Goal: Information Seeking & Learning: Check status

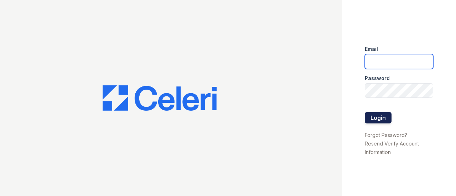
type input "renewnottingham@trinity-pm.com"
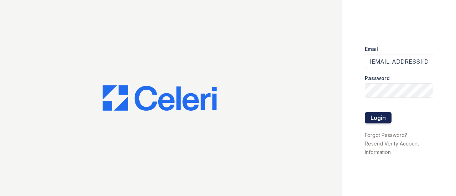
click at [382, 118] on button "Login" at bounding box center [378, 117] width 27 height 11
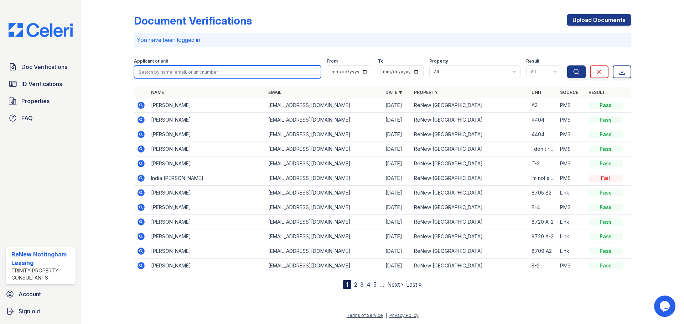
click at [163, 71] on input "search" at bounding box center [227, 72] width 187 height 13
drag, startPoint x: 179, startPoint y: 78, endPoint x: 184, endPoint y: 74, distance: 5.8
click at [179, 78] on form "Applicant or unit From To Property All ReNew Nottingham Result All Pass Caution…" at bounding box center [382, 67] width 497 height 28
click at [184, 73] on input "search" at bounding box center [227, 72] width 187 height 13
type input "Onterio"
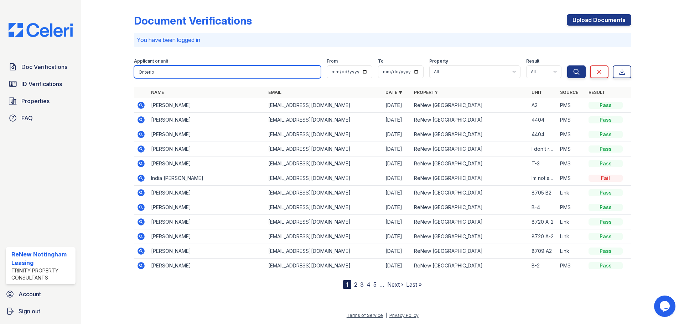
click at [455, 66] on button "Search" at bounding box center [576, 72] width 19 height 13
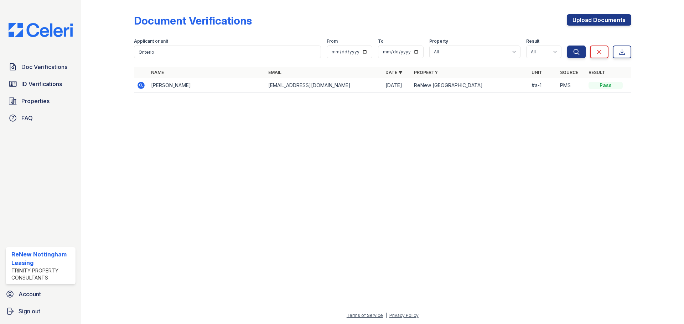
click at [174, 88] on td "Onterio Miller" at bounding box center [206, 85] width 117 height 15
drag, startPoint x: 606, startPoint y: 84, endPoint x: 568, endPoint y: 87, distance: 37.9
click at [455, 84] on div "Pass" at bounding box center [605, 85] width 34 height 7
drag, startPoint x: 163, startPoint y: 53, endPoint x: 80, endPoint y: 76, distance: 86.1
click at [80, 76] on div "Doc Verifications ID Verifications Properties FAQ ReNew Nottingham Leasing Trin…" at bounding box center [342, 162] width 684 height 324
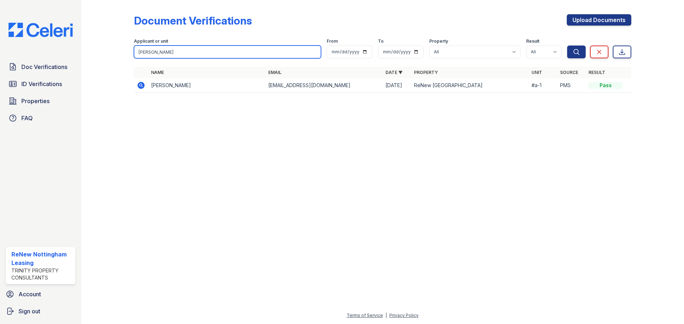
type input "Carlo"
click at [455, 46] on button "Search" at bounding box center [576, 52] width 19 height 13
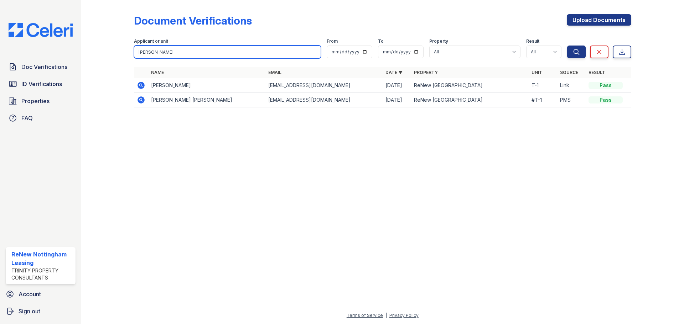
click at [172, 46] on input "Carlo" at bounding box center [227, 52] width 187 height 13
type input "Carlos"
click at [455, 46] on button "Search" at bounding box center [576, 52] width 19 height 13
drag, startPoint x: 171, startPoint y: 48, endPoint x: 89, endPoint y: 66, distance: 83.4
click at [89, 66] on div "Document Verifications Upload Documents Filter Applicant or unit Carlos From To…" at bounding box center [382, 162] width 603 height 324
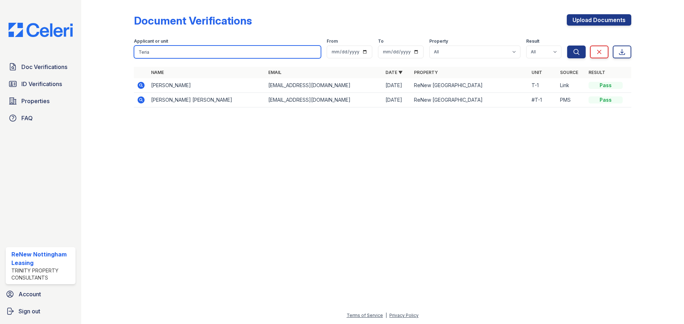
type input "Teria"
click at [455, 46] on button "Search" at bounding box center [576, 52] width 19 height 13
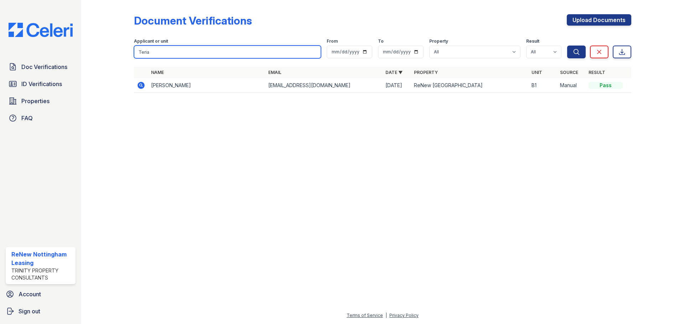
drag, startPoint x: 120, startPoint y: 45, endPoint x: 113, endPoint y: 45, distance: 7.1
click at [114, 45] on div "Document Verifications Upload Documents Filter Applicant or unit Teria From To …" at bounding box center [383, 55] width 580 height 111
type input "Omar"
click at [455, 46] on button "Search" at bounding box center [576, 52] width 19 height 13
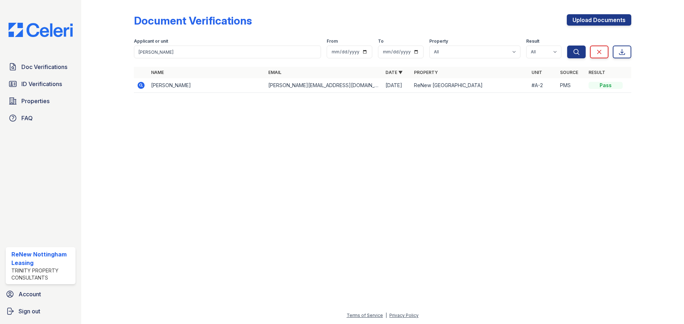
click at [137, 85] on icon at bounding box center [141, 85] width 9 height 9
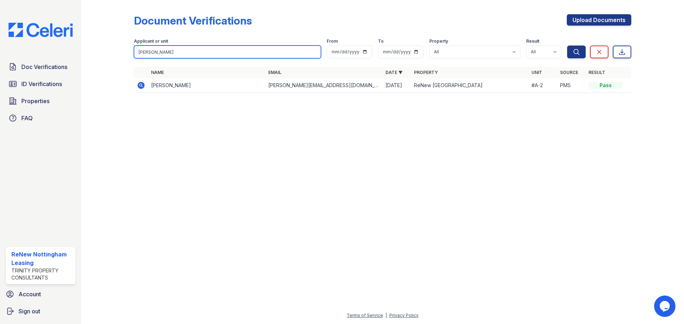
drag, startPoint x: 156, startPoint y: 52, endPoint x: 118, endPoint y: 51, distance: 38.8
click at [118, 51] on div "Document Verifications Upload Documents Filter Applicant or unit Omar From To P…" at bounding box center [383, 55] width 580 height 111
type input "miller"
click at [567, 46] on button "Search" at bounding box center [576, 52] width 19 height 13
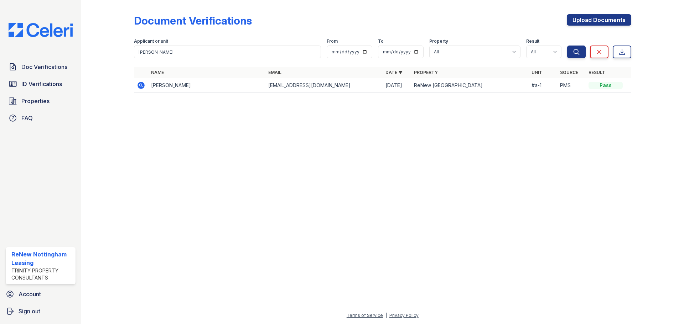
click at [139, 85] on icon at bounding box center [140, 85] width 7 height 7
click at [160, 51] on input "miller" at bounding box center [227, 52] width 187 height 13
drag, startPoint x: 161, startPoint y: 51, endPoint x: 141, endPoint y: 54, distance: 20.1
click at [141, 54] on input "miller" at bounding box center [227, 52] width 187 height 13
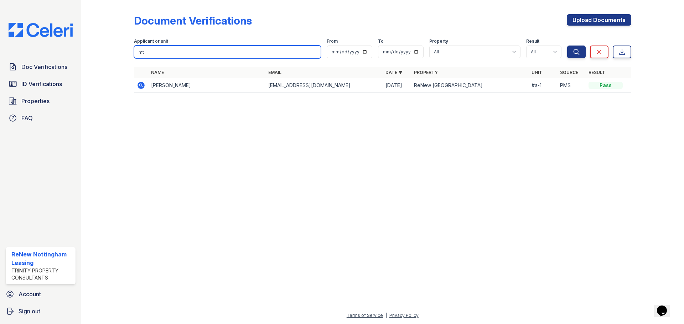
type input "m"
type input "Teria"
click at [202, 54] on input "Teria" at bounding box center [227, 52] width 187 height 13
click at [567, 46] on button "Search" at bounding box center [576, 52] width 19 height 13
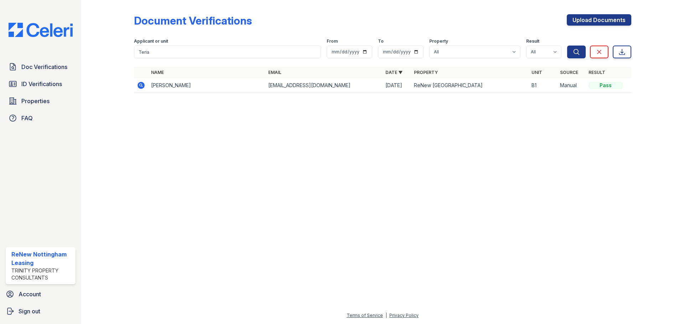
click at [141, 84] on icon at bounding box center [141, 85] width 2 height 2
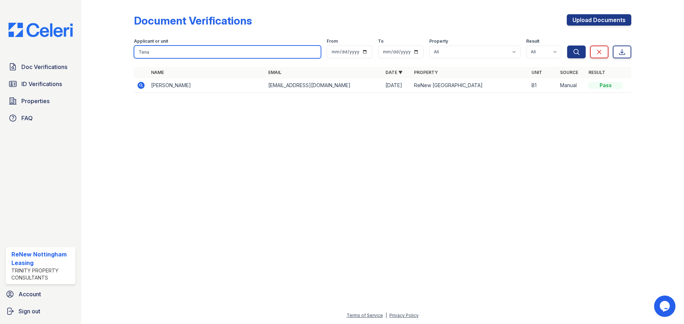
drag, startPoint x: 155, startPoint y: 49, endPoint x: 84, endPoint y: 59, distance: 71.2
click at [105, 56] on div "Document Verifications Upload Documents Filter Applicant or unit Teria From To …" at bounding box center [383, 55] width 580 height 111
type input "omar"
click at [567, 46] on button "Search" at bounding box center [576, 52] width 19 height 13
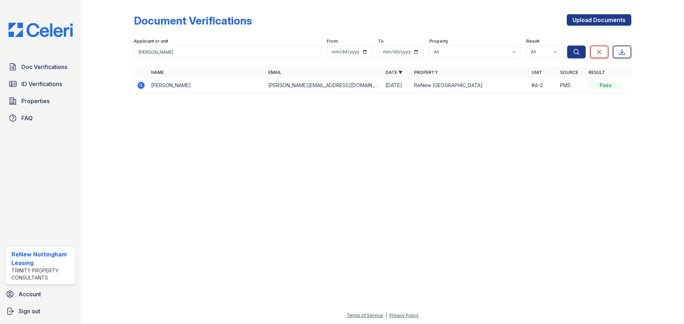
click at [140, 87] on icon at bounding box center [140, 85] width 7 height 7
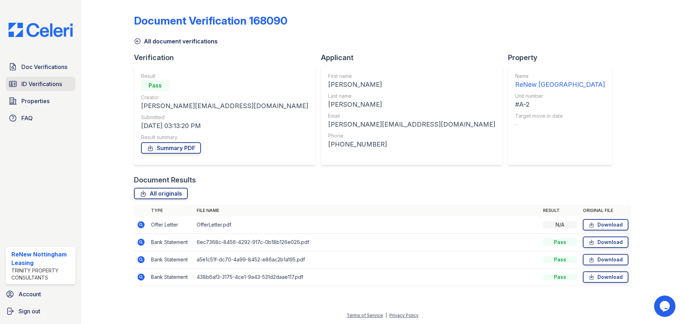
click at [50, 82] on span "ID Verifications" at bounding box center [41, 84] width 41 height 9
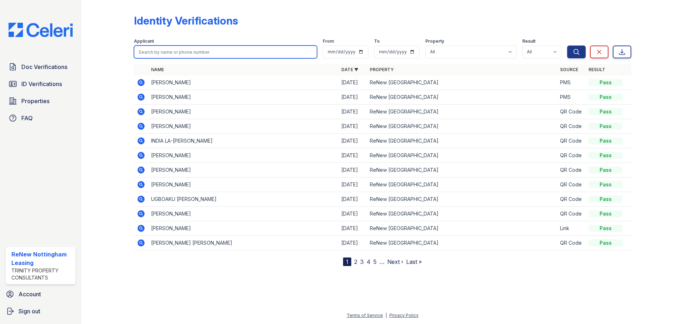
click at [152, 57] on input "search" at bounding box center [225, 52] width 183 height 13
type input "omar"
click at [567, 46] on button "Search" at bounding box center [576, 52] width 19 height 13
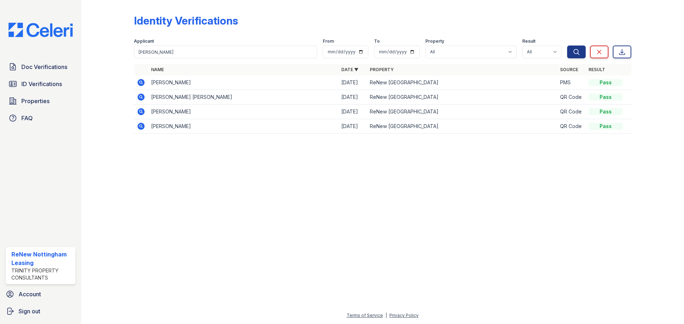
click at [140, 82] on icon at bounding box center [141, 82] width 9 height 9
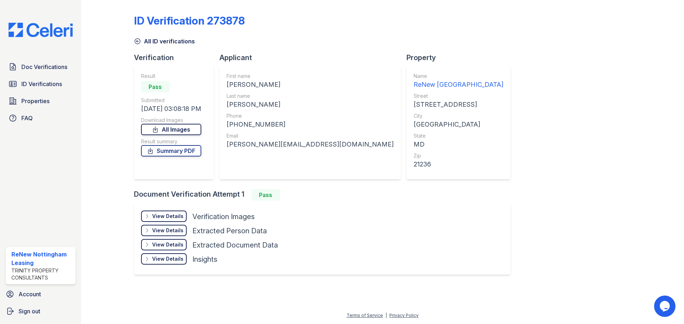
click at [187, 128] on link "All Images" at bounding box center [171, 129] width 60 height 11
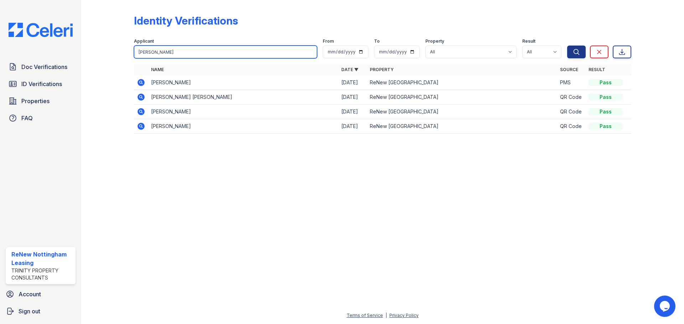
drag, startPoint x: 157, startPoint y: 55, endPoint x: 125, endPoint y: 54, distance: 32.4
click at [125, 54] on div "Identity Verifications Filter Applicant omar From To Property All ReNew Notting…" at bounding box center [383, 76] width 580 height 152
type input "teria"
click at [567, 46] on button "Search" at bounding box center [576, 52] width 19 height 13
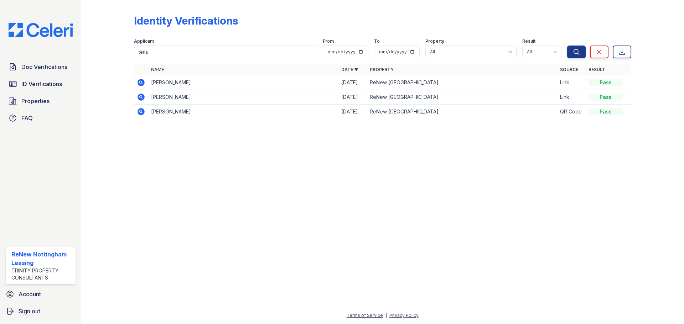
click at [160, 83] on td "TERIA ANTASIA ROBINSON" at bounding box center [243, 82] width 190 height 15
click at [142, 83] on icon at bounding box center [141, 82] width 9 height 9
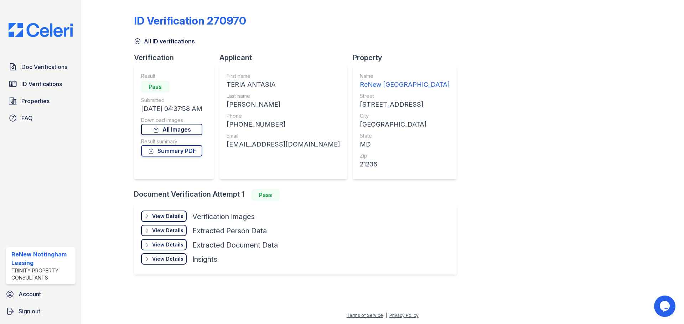
click at [173, 132] on link "All Images" at bounding box center [171, 129] width 61 height 11
